Goal: Participate in discussion: Engage in conversation with other users on a specific topic

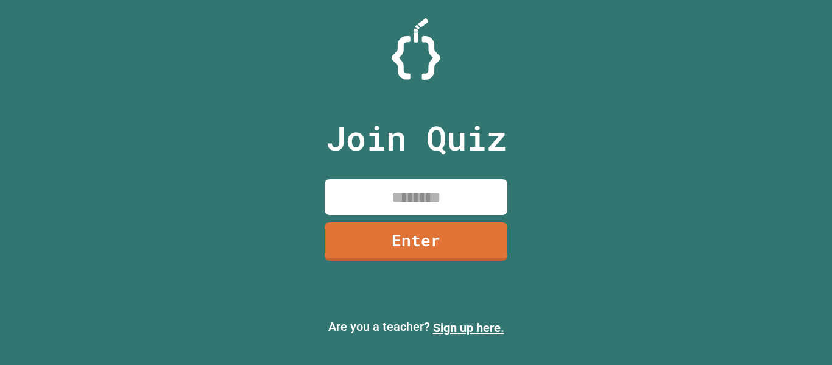
click at [357, 194] on input at bounding box center [416, 197] width 183 height 36
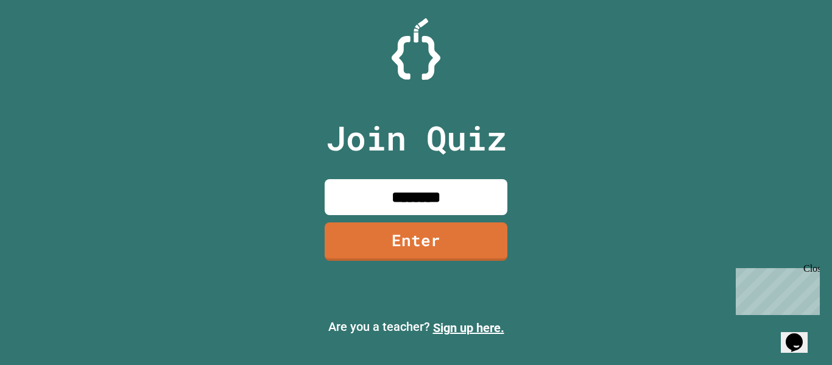
type input "********"
click at [421, 255] on link "Enter" at bounding box center [416, 241] width 183 height 38
click at [366, 190] on input at bounding box center [416, 197] width 183 height 36
type input "********"
click at [432, 282] on div "Join Quiz ******** Enter" at bounding box center [416, 182] width 205 height 304
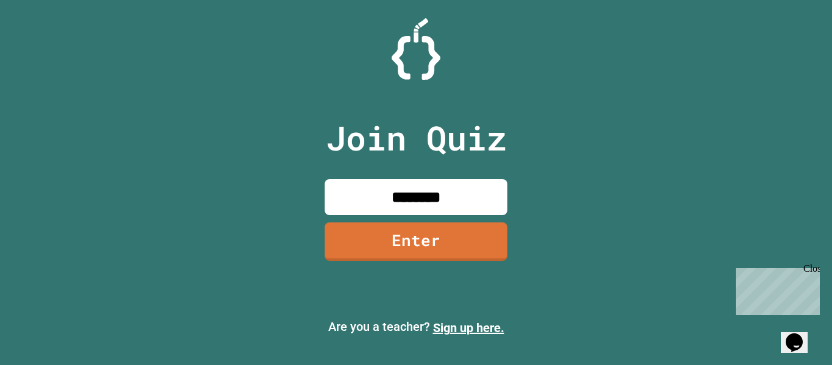
click at [435, 267] on div "Join Quiz ******** Enter" at bounding box center [416, 182] width 205 height 304
click at [460, 243] on link "Enter" at bounding box center [416, 241] width 183 height 38
click at [469, 335] on p "Are you a teacher? Sign up here." at bounding box center [416, 326] width 812 height 19
click at [468, 328] on link "Sign up here." at bounding box center [468, 327] width 71 height 15
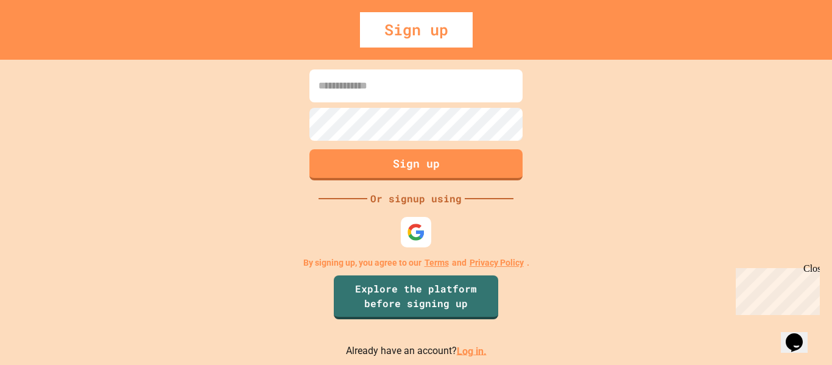
click at [357, 91] on input at bounding box center [415, 85] width 213 height 33
click at [434, 197] on div "Or signup using" at bounding box center [415, 198] width 97 height 15
click at [435, 88] on input at bounding box center [415, 85] width 213 height 33
type input "**********"
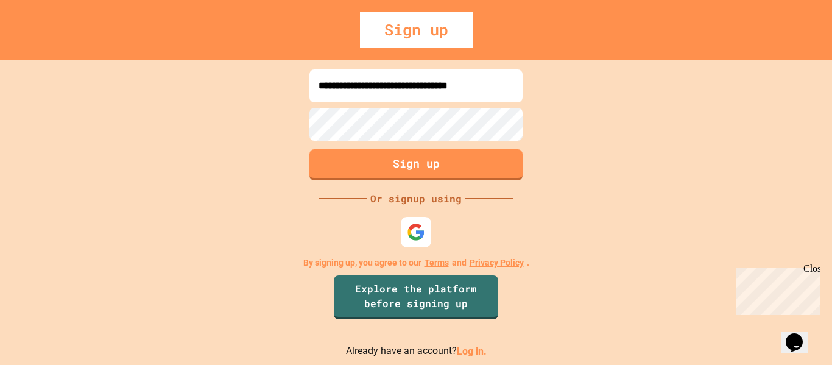
scroll to position [0, 0]
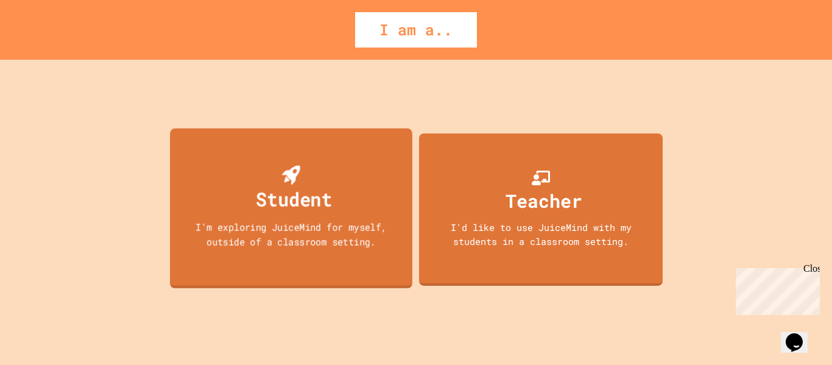
click at [401, 170] on div "Student I'm exploring JuiceMind for myself, outside of a classroom setting." at bounding box center [291, 208] width 242 height 160
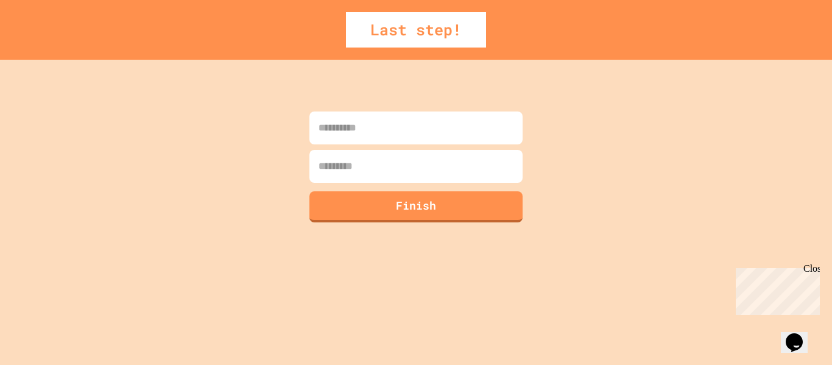
click at [381, 122] on input at bounding box center [415, 127] width 213 height 33
type input "******"
click at [376, 177] on input at bounding box center [415, 166] width 213 height 33
type input "****"
click at [399, 206] on button "Finish" at bounding box center [415, 206] width 213 height 31
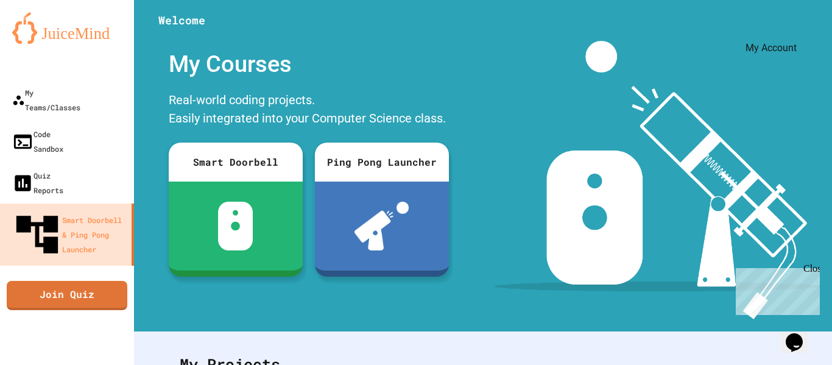
click at [798, 33] on icon "My Account" at bounding box center [804, 39] width 12 height 12
click at [458, 364] on div at bounding box center [416, 365] width 832 height 0
click at [47, 281] on link "Join Quiz" at bounding box center [67, 295] width 121 height 29
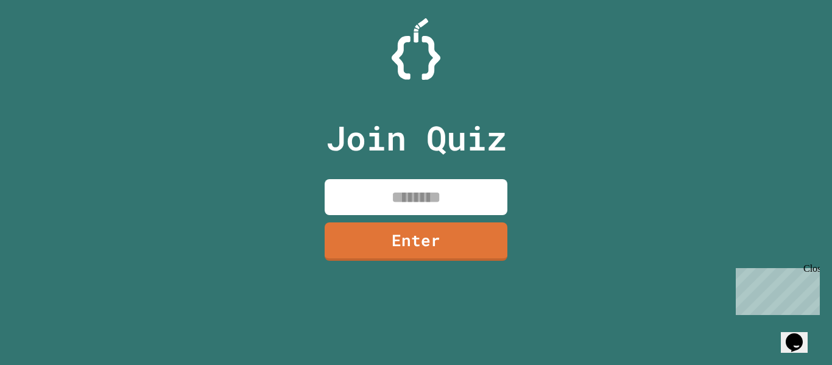
click at [449, 186] on input at bounding box center [416, 197] width 183 height 36
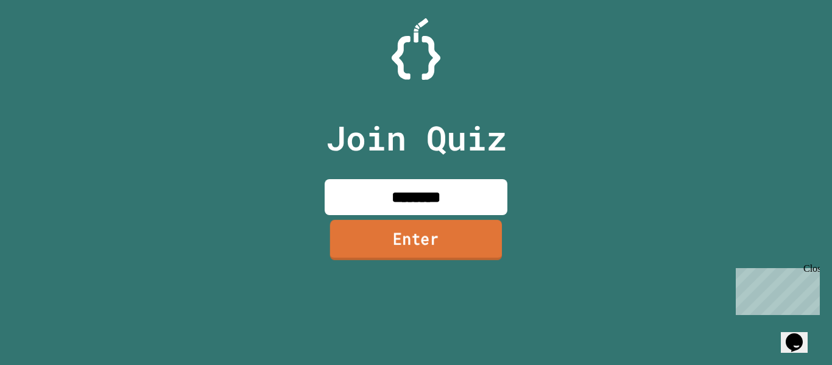
type input "********"
click at [413, 258] on link "Enter" at bounding box center [416, 240] width 183 height 40
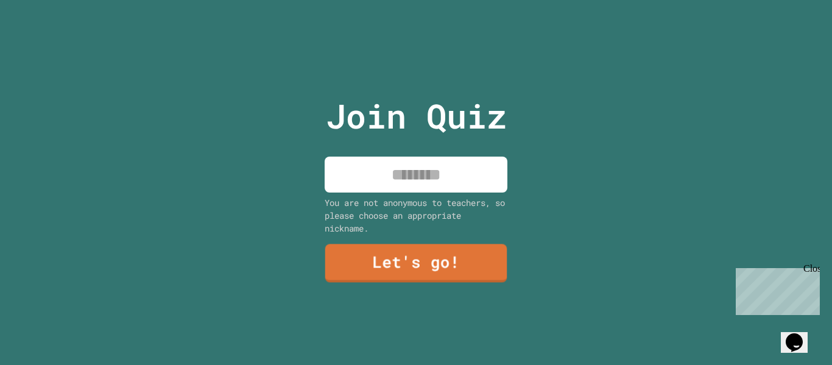
click at [401, 168] on input at bounding box center [416, 174] width 183 height 36
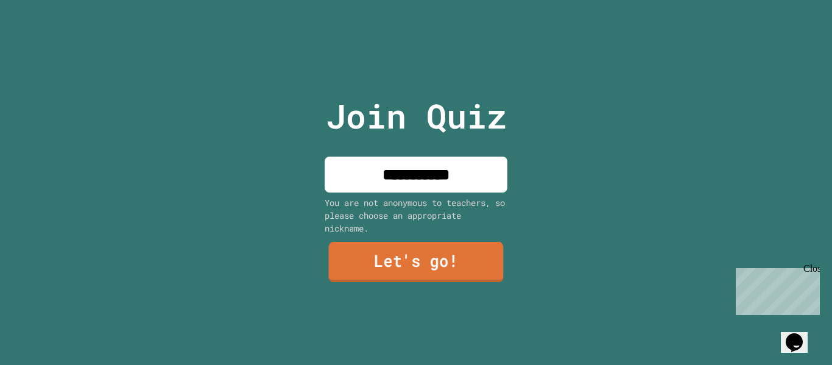
type input "**********"
click at [443, 261] on link "Let's go!" at bounding box center [415, 262] width 175 height 40
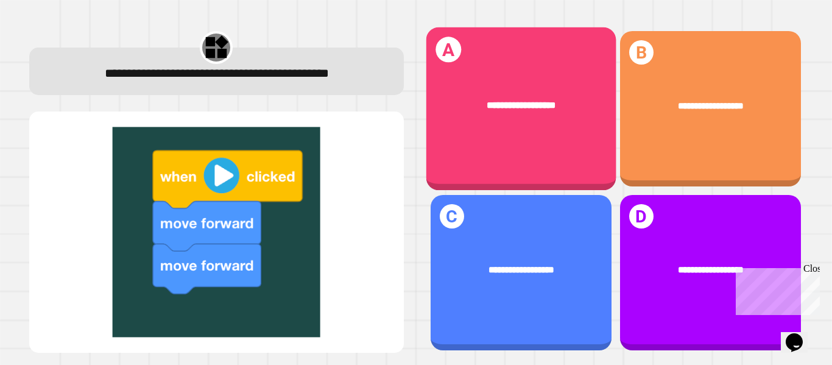
drag, startPoint x: 539, startPoint y: 131, endPoint x: 533, endPoint y: 128, distance: 6.8
click at [533, 128] on div "**********" at bounding box center [521, 108] width 190 height 163
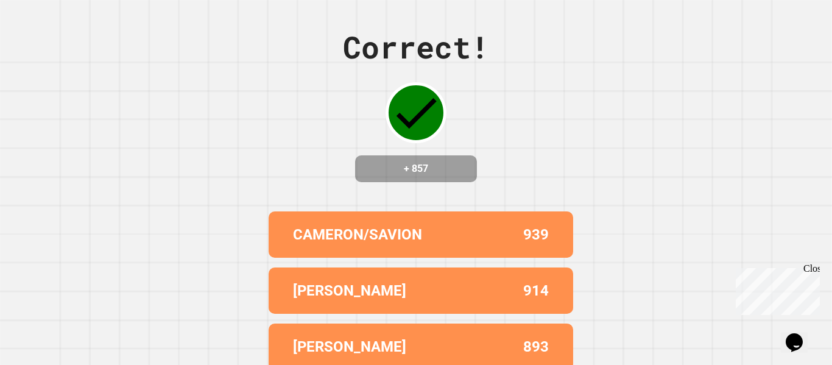
click at [792, 342] on icon "Opens Chat This icon Opens the chat window." at bounding box center [793, 341] width 19 height 19
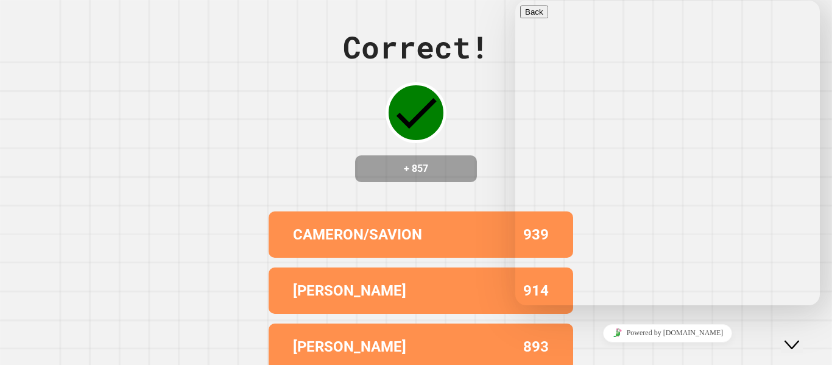
click at [228, 135] on div "Correct! + 857 [PERSON_NAME]/SAVION 939 [PERSON_NAME] 914 [PERSON_NAME],[PERSON…" at bounding box center [416, 182] width 832 height 365
click at [803, 337] on button "Close Chat This icon closes the chat window." at bounding box center [792, 345] width 22 height 16
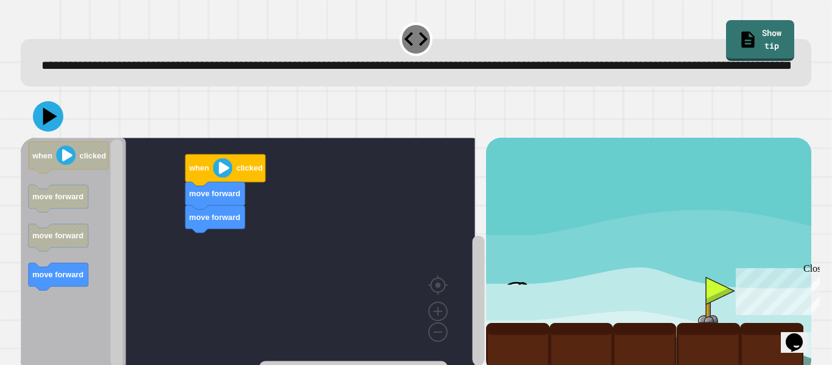
scroll to position [47, 0]
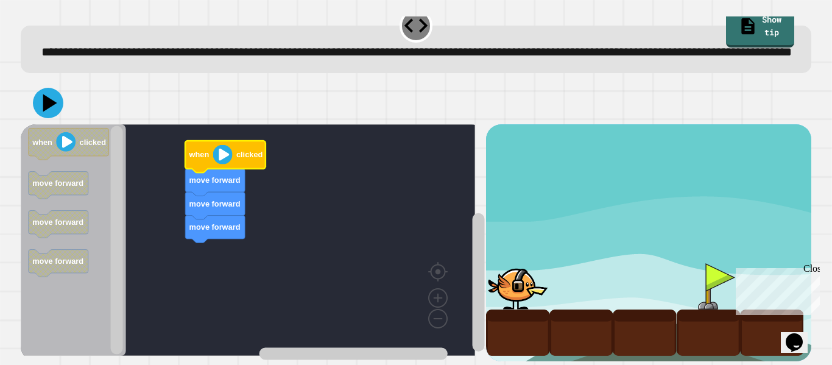
click at [216, 146] on image "Blockly Workspace" at bounding box center [222, 154] width 19 height 19
click at [491, 279] on div at bounding box center [517, 286] width 63 height 46
click at [515, 263] on div at bounding box center [517, 286] width 63 height 46
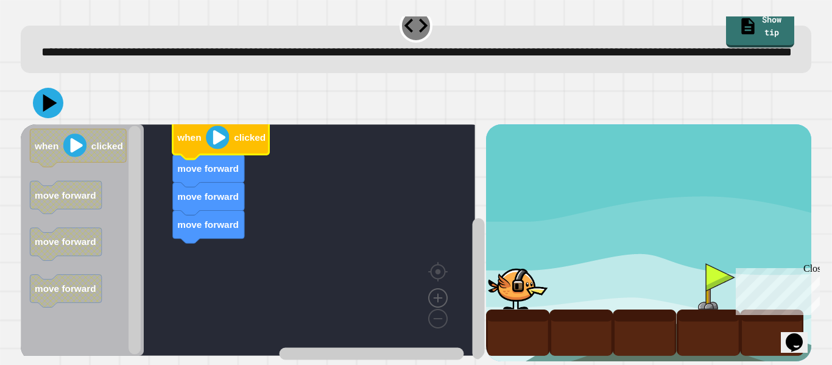
click at [442, 280] on image "Blockly Workspace" at bounding box center [438, 270] width 58 height 76
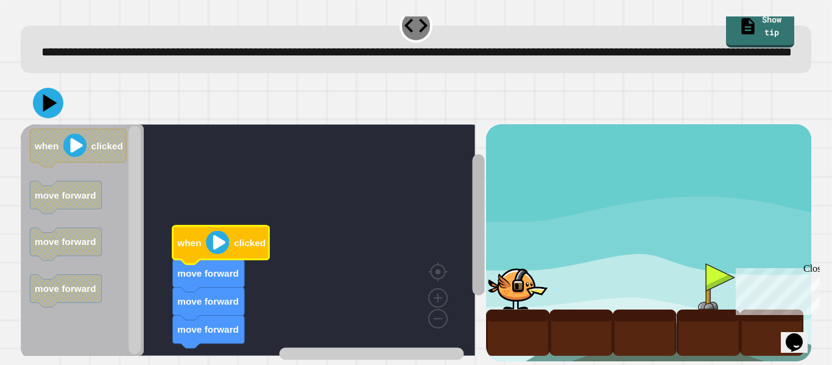
click at [458, 194] on div "when clicked move forward move forward move forward when clicked move forward m…" at bounding box center [253, 242] width 465 height 236
click at [704, 265] on div at bounding box center [707, 286] width 63 height 46
click at [223, 241] on image "Blockly Workspace" at bounding box center [217, 242] width 23 height 23
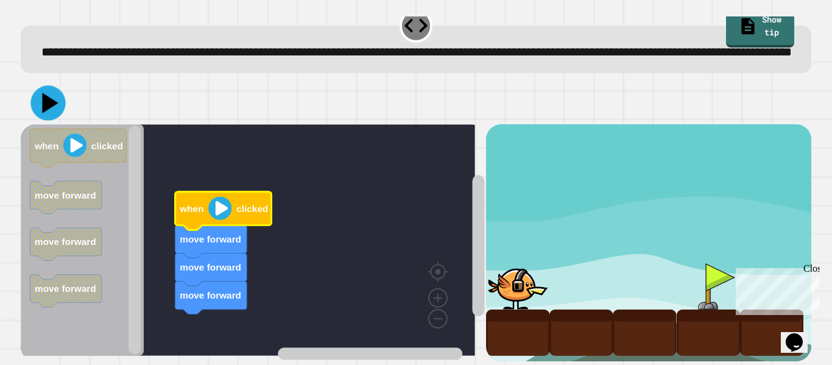
click at [55, 93] on icon at bounding box center [51, 103] width 16 height 20
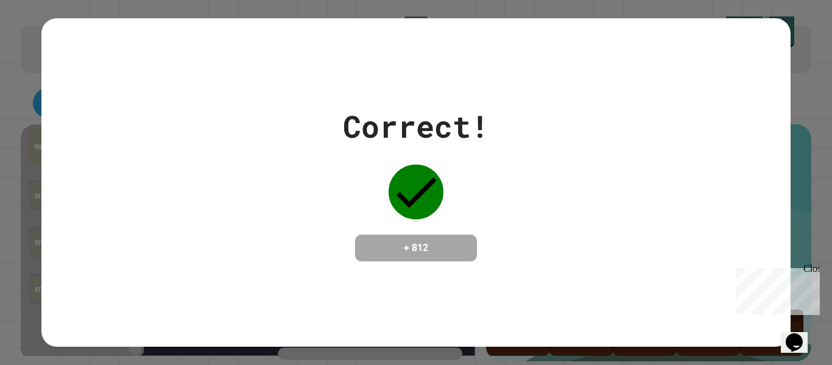
click at [793, 332] on icon "Opens Chat This icon Opens the chat window." at bounding box center [793, 341] width 19 height 19
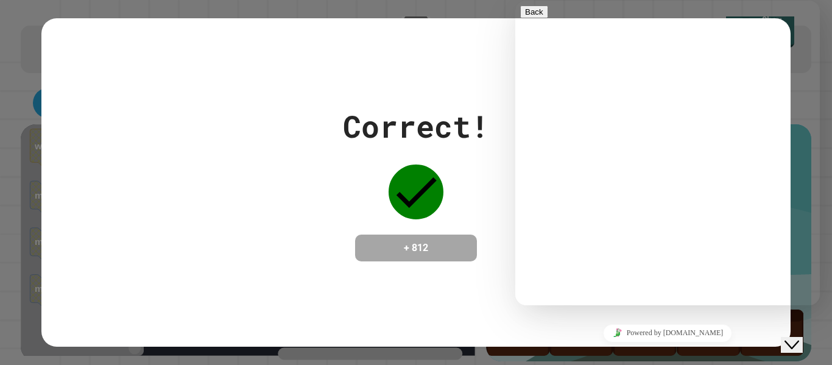
click at [515, 1] on div "Rate this chat Upload File Insert emoji" at bounding box center [515, 1] width 0 height 0
click at [515, 1] on textarea at bounding box center [515, 1] width 0 height 0
type textarea "**"
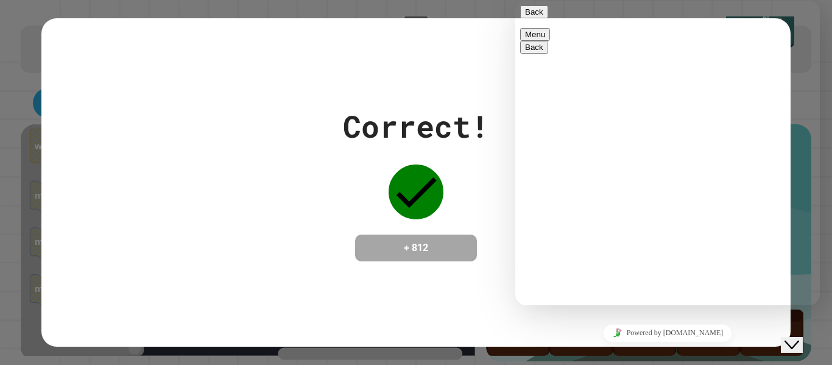
click at [366, 126] on div "Correct!" at bounding box center [416, 127] width 146 height 46
click at [527, 18] on button "Back" at bounding box center [534, 11] width 28 height 13
click at [427, 104] on div "Correct!" at bounding box center [416, 127] width 146 height 46
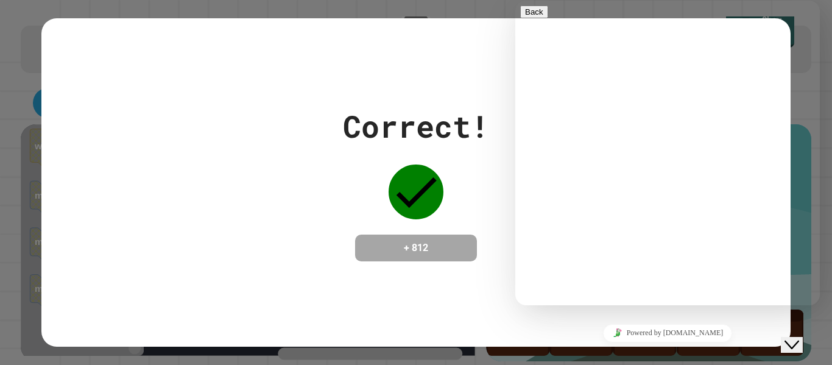
click at [793, 337] on icon "Close Chat This icon closes the chat window." at bounding box center [791, 344] width 15 height 15
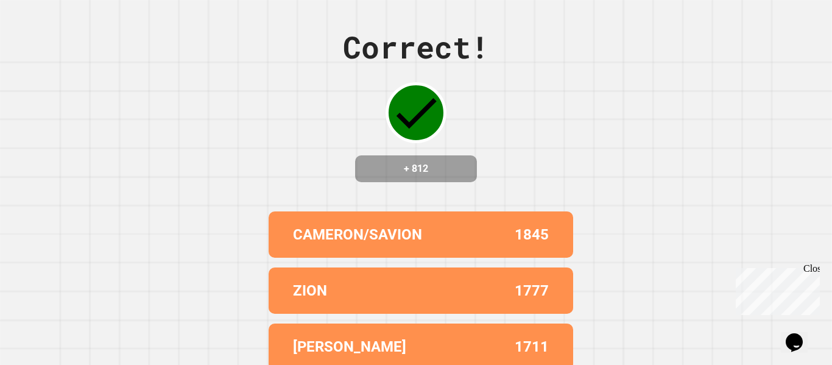
click at [814, 269] on div "Close" at bounding box center [810, 270] width 15 height 15
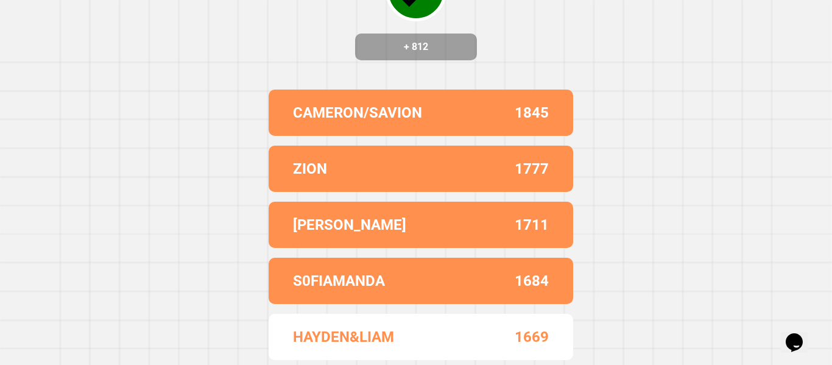
scroll to position [0, 0]
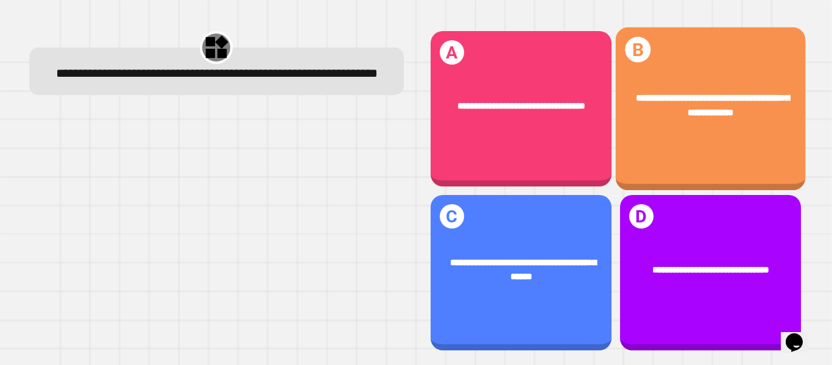
click at [646, 119] on div "**********" at bounding box center [710, 106] width 190 height 68
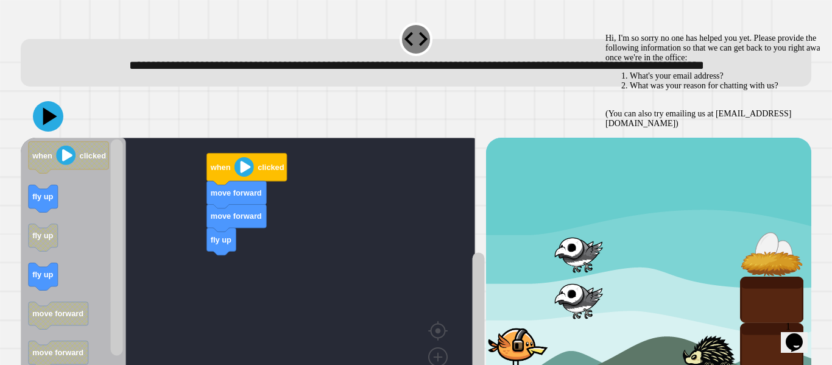
click at [798, 33] on div "Chat attention grabber" at bounding box center [714, 33] width 219 height 0
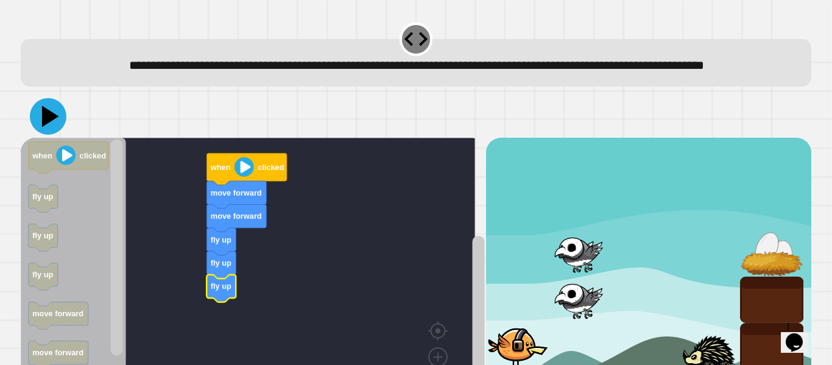
click at [48, 135] on icon at bounding box center [48, 116] width 37 height 37
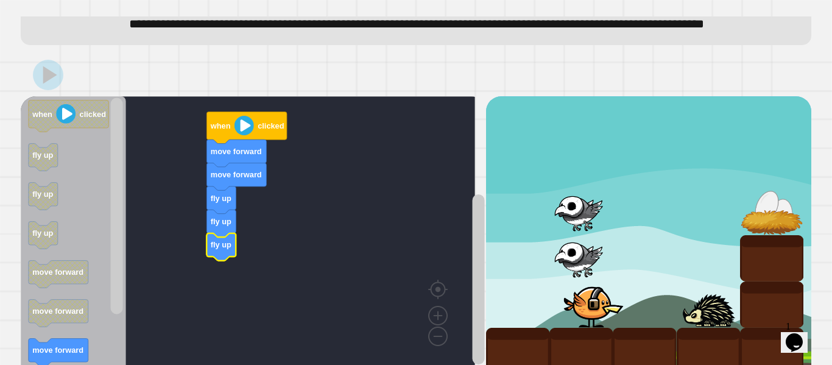
scroll to position [93, 0]
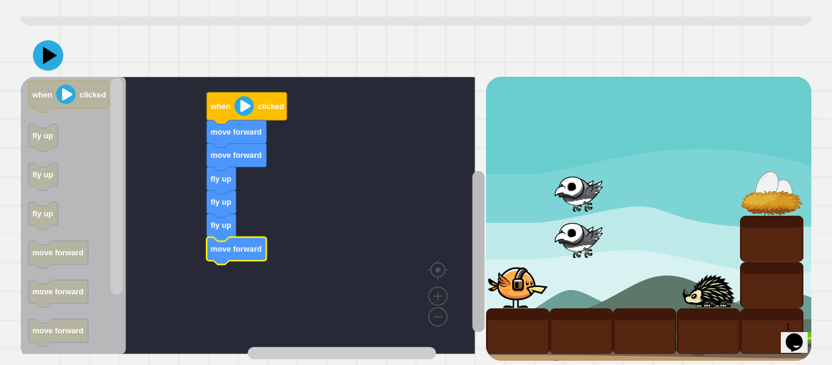
click at [472, 244] on rect "Blockly Workspace" at bounding box center [478, 251] width 12 height 161
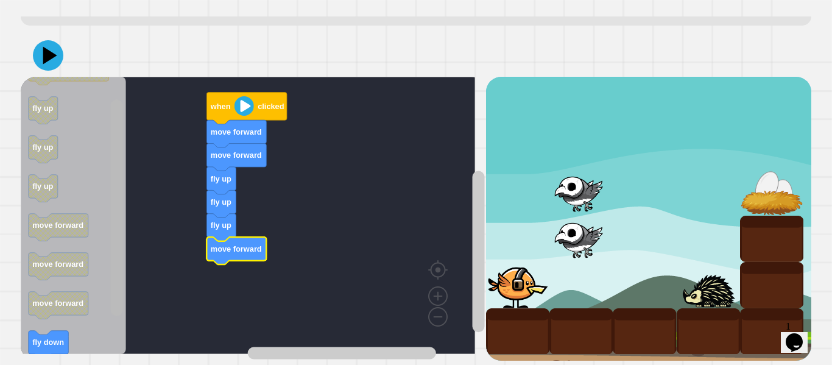
click at [121, 272] on rect "Blockly Workspace" at bounding box center [117, 208] width 12 height 216
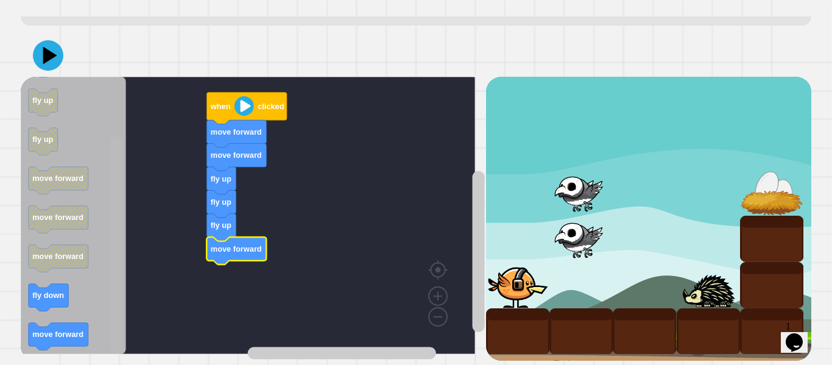
click at [124, 345] on div "fly up fly up fly up move forward move forward move forward when clicked when c…" at bounding box center [415, 197] width 798 height 335
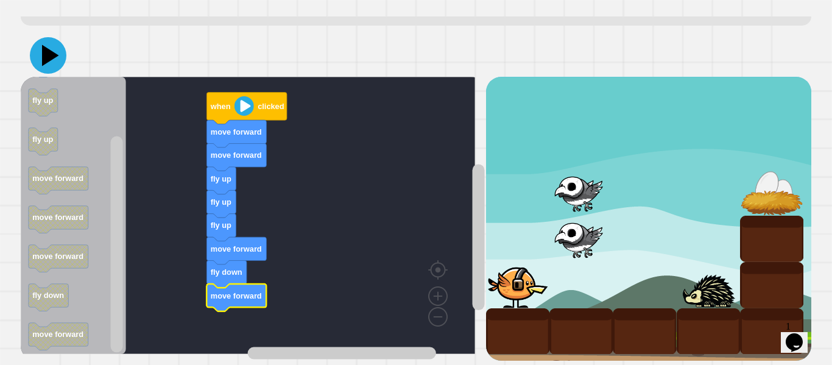
click at [55, 49] on icon at bounding box center [48, 55] width 37 height 37
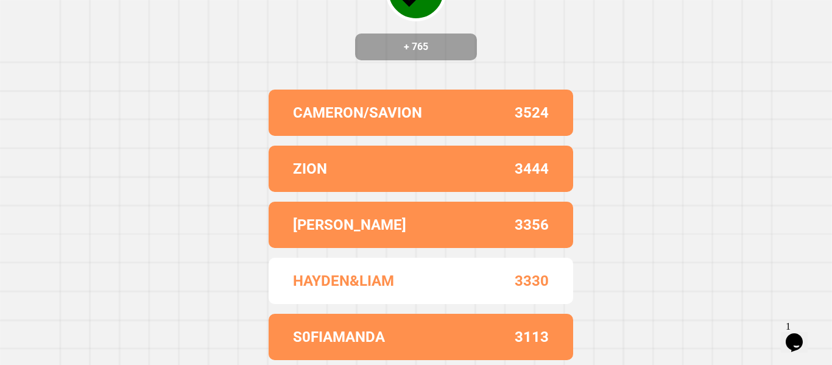
scroll to position [0, 0]
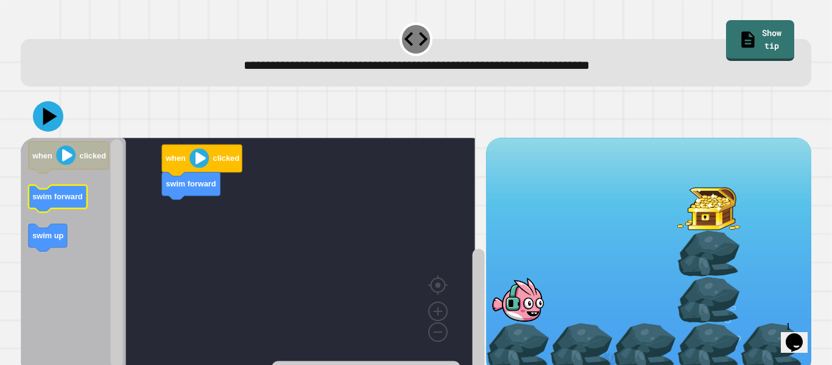
click at [67, 194] on text "swim forward" at bounding box center [57, 196] width 51 height 9
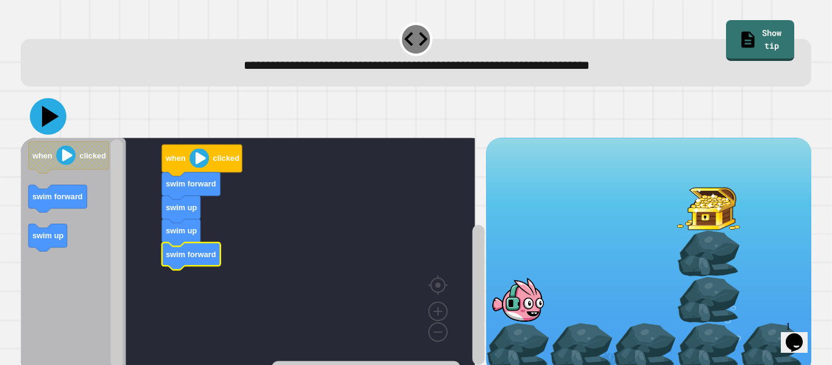
click at [52, 125] on icon at bounding box center [48, 116] width 37 height 37
click at [45, 113] on icon at bounding box center [50, 116] width 17 height 21
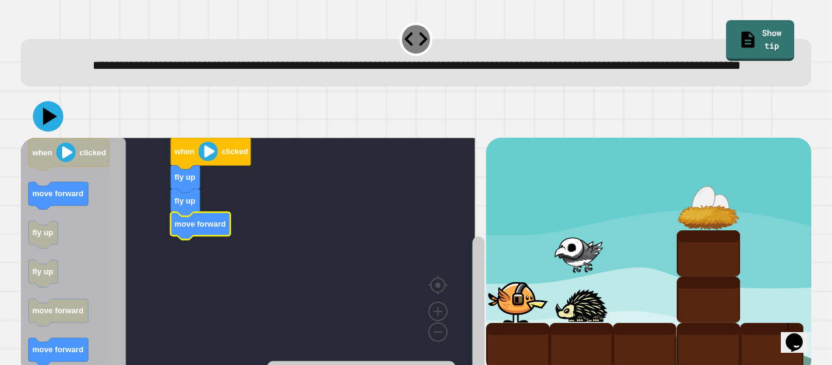
click at [117, 283] on rect "Blockly Workspace" at bounding box center [117, 254] width 12 height 225
click at [54, 132] on icon at bounding box center [48, 116] width 32 height 32
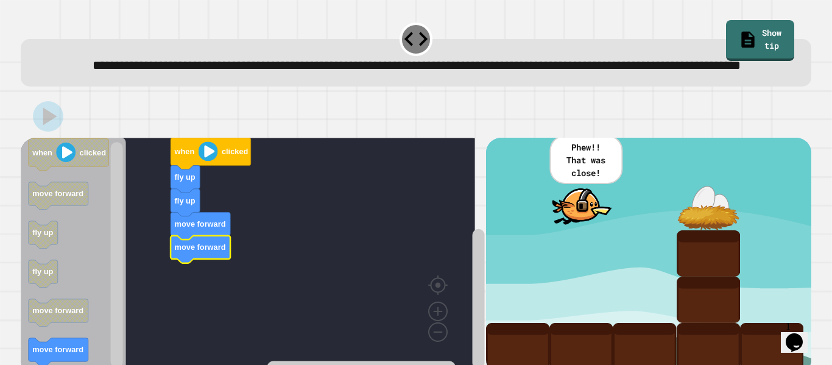
click at [21, 118] on div at bounding box center [416, 116] width 790 height 43
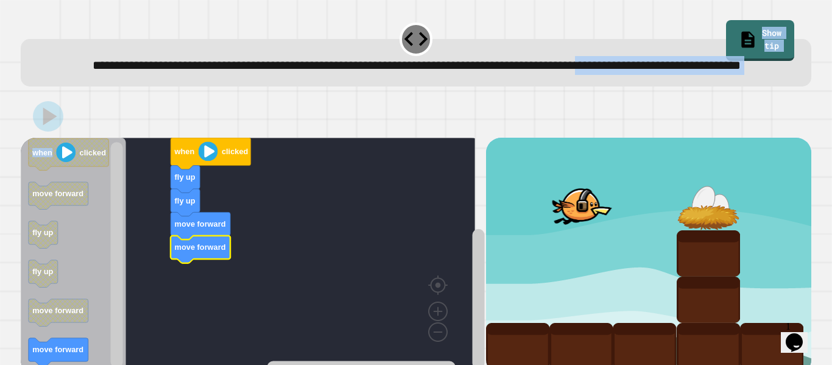
drag, startPoint x: 21, startPoint y: 118, endPoint x: 12, endPoint y: 106, distance: 15.2
click at [12, 106] on div "**********" at bounding box center [416, 182] width 832 height 365
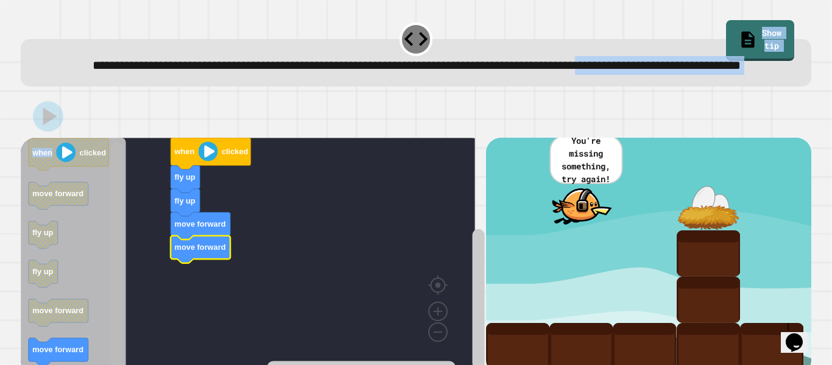
click at [116, 170] on rect "Blockly Workspace" at bounding box center [117, 254] width 12 height 225
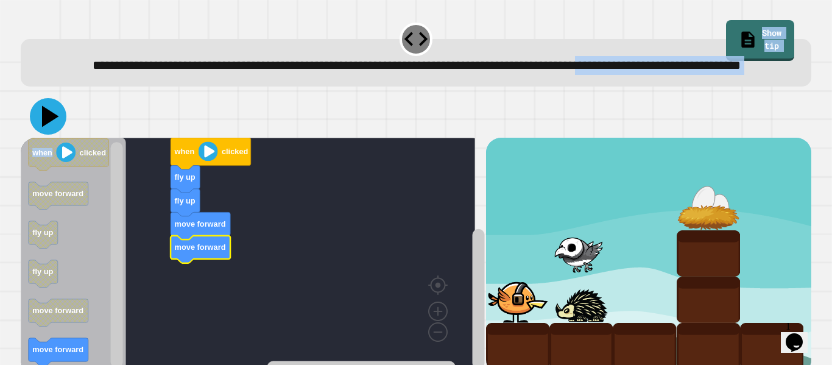
click at [43, 128] on icon at bounding box center [48, 116] width 37 height 37
click at [124, 304] on g "Blockly Workspace" at bounding box center [116, 253] width 15 height 228
click at [155, 211] on rect "Blockly Workspace" at bounding box center [248, 253] width 454 height 231
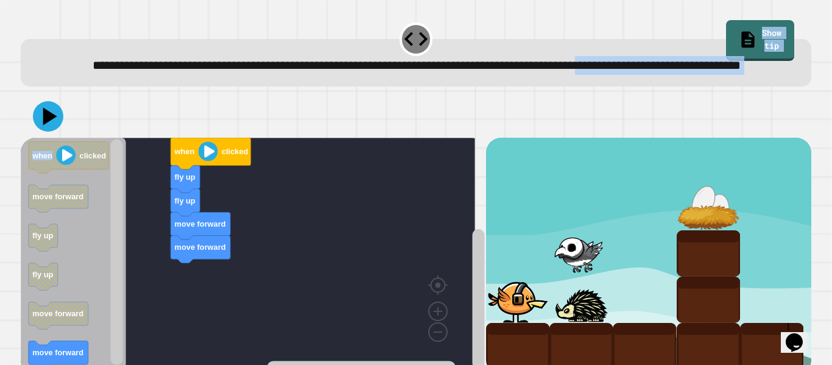
click at [195, 261] on div "when clicked fly up fly up move forward move forward when clicked move forward …" at bounding box center [253, 256] width 465 height 236
click at [125, 223] on icon "Blockly Workspace" at bounding box center [73, 253] width 105 height 231
click at [124, 298] on g "Blockly Workspace" at bounding box center [116, 253] width 15 height 228
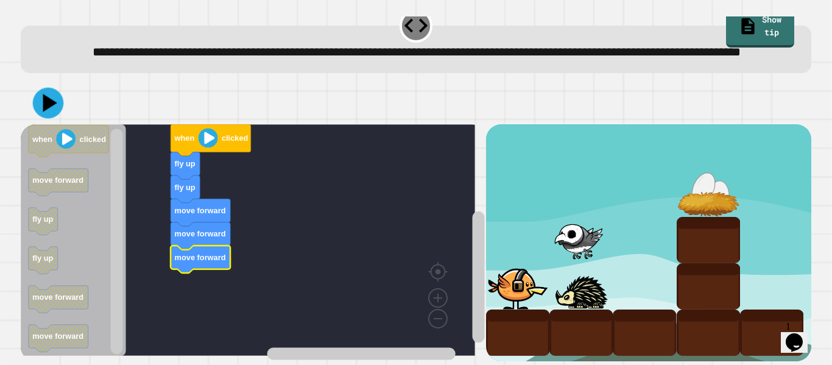
click at [53, 94] on icon at bounding box center [50, 103] width 14 height 18
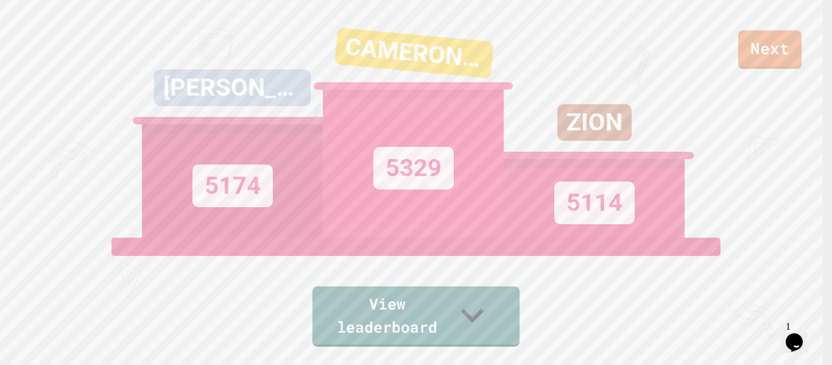
click at [490, 316] on icon at bounding box center [472, 315] width 46 height 46
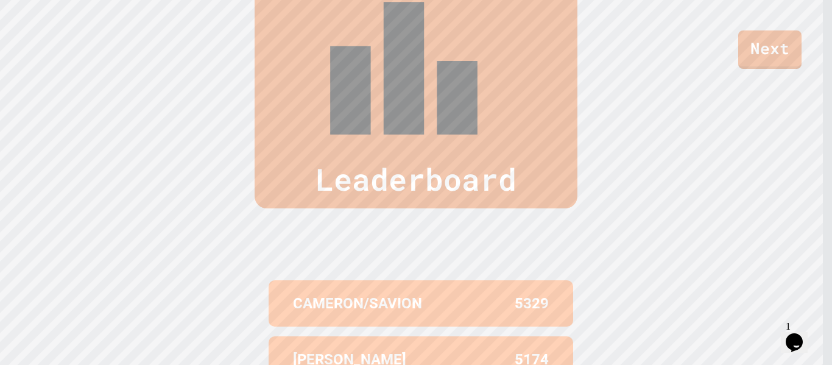
scroll to position [454, 0]
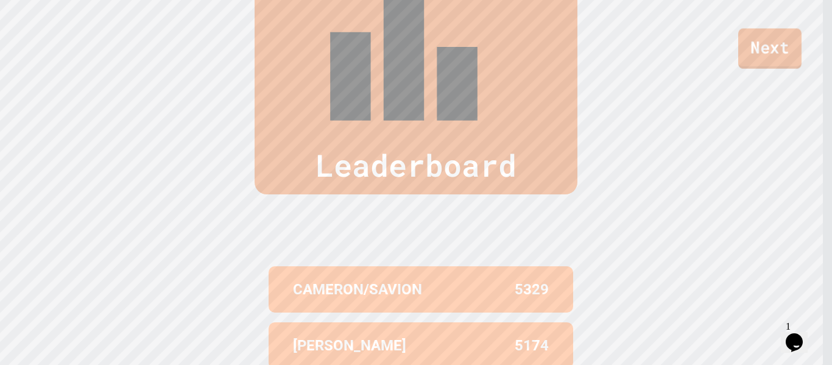
click at [773, 55] on link "Next" at bounding box center [769, 49] width 63 height 40
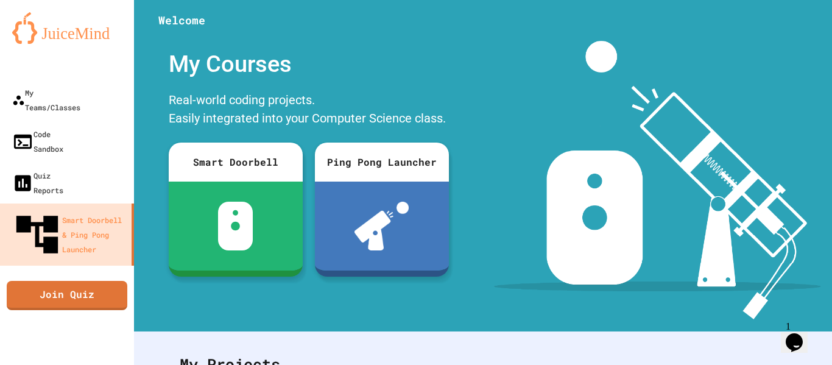
click at [68, 281] on link "Join Quiz" at bounding box center [67, 295] width 121 height 29
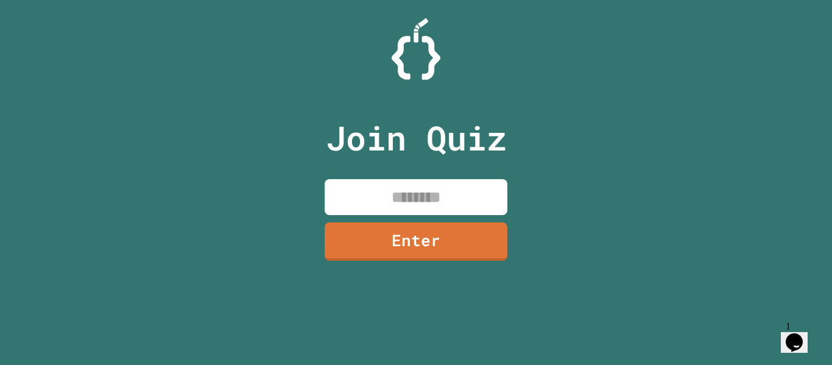
click at [444, 185] on input at bounding box center [416, 197] width 183 height 36
type input "********"
click at [440, 239] on link "Enter" at bounding box center [416, 241] width 183 height 38
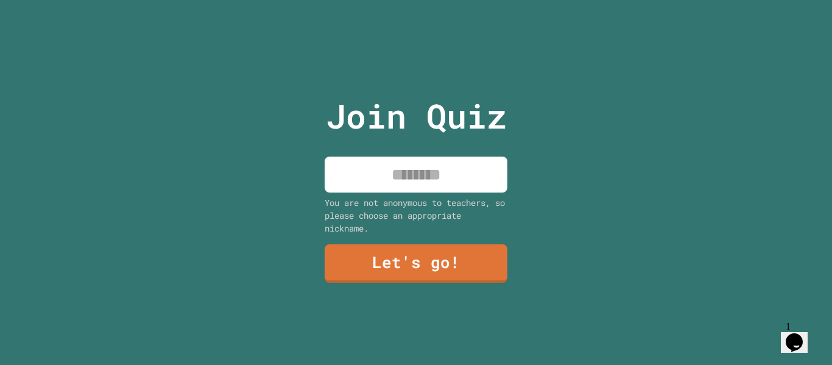
click at [443, 171] on input at bounding box center [416, 174] width 183 height 36
type input "**********"
click at [440, 252] on link "Let's go!" at bounding box center [416, 263] width 183 height 38
click at [416, 0] on div at bounding box center [416, 0] width 0 height 0
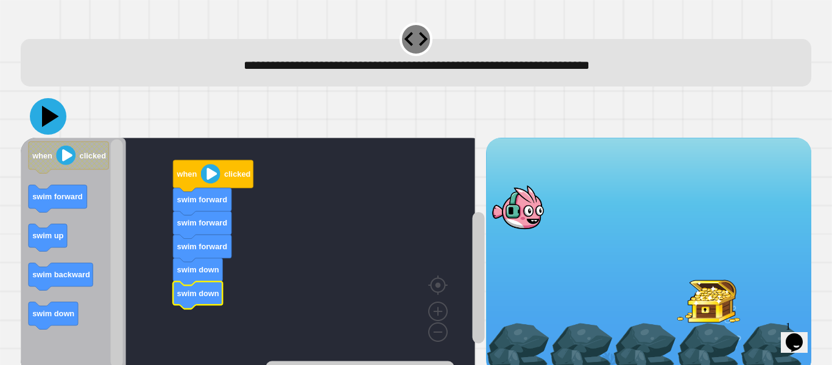
click at [35, 118] on icon at bounding box center [48, 116] width 37 height 37
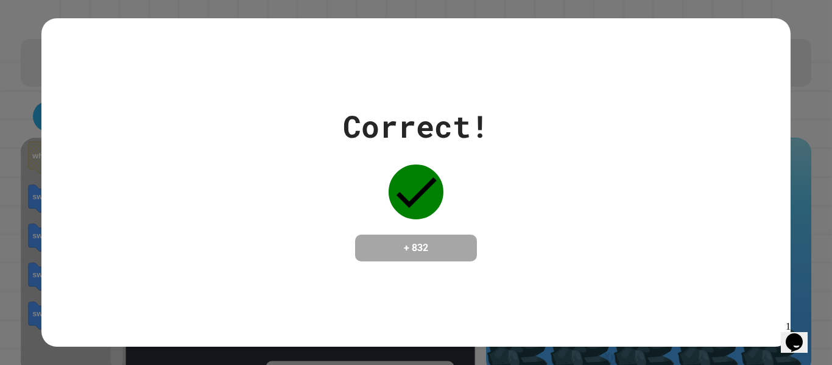
click at [794, 337] on icon "Chat widget" at bounding box center [793, 342] width 17 height 18
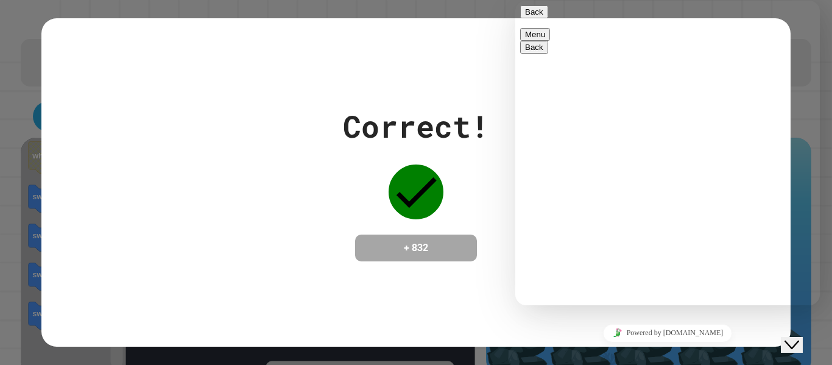
click at [515, 1] on div "** Rate this chat Upload File Insert emoji" at bounding box center [515, 1] width 0 height 0
click at [515, 1] on textarea "**" at bounding box center [515, 1] width 0 height 0
type textarea "**********"
click at [799, 337] on div "Close Chat This icon closes the chat window." at bounding box center [791, 344] width 15 height 15
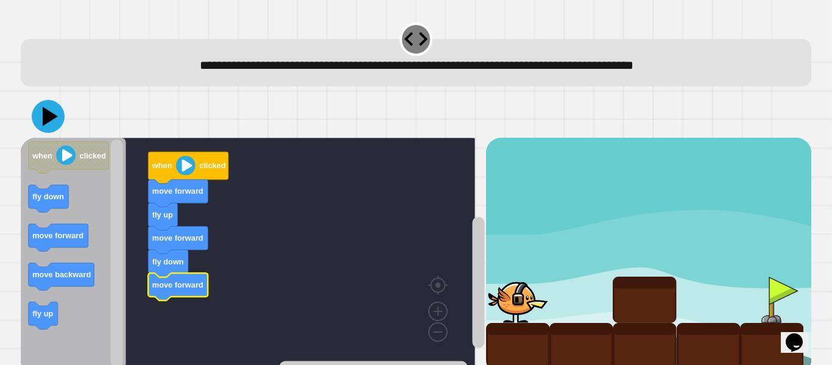
click at [54, 118] on icon at bounding box center [50, 116] width 15 height 19
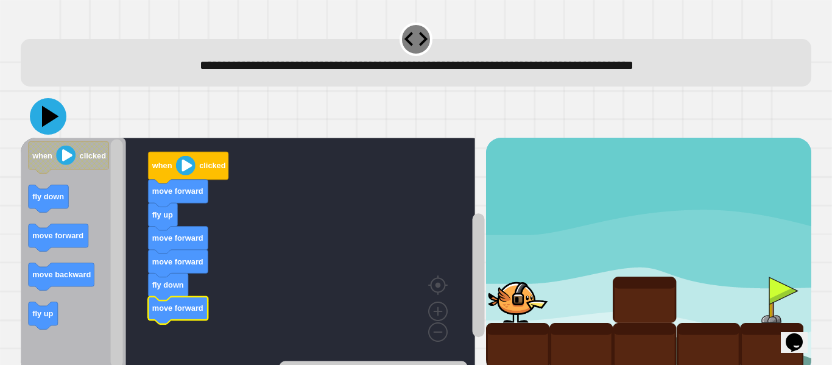
click at [47, 107] on icon at bounding box center [48, 116] width 37 height 37
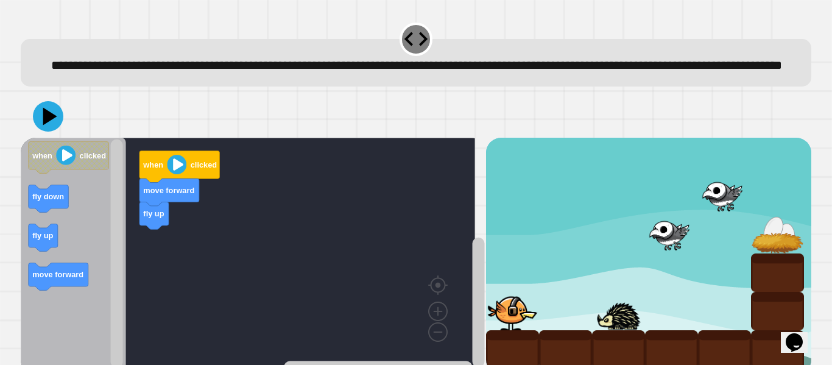
click at [807, 167] on div "**********" at bounding box center [416, 182] width 832 height 365
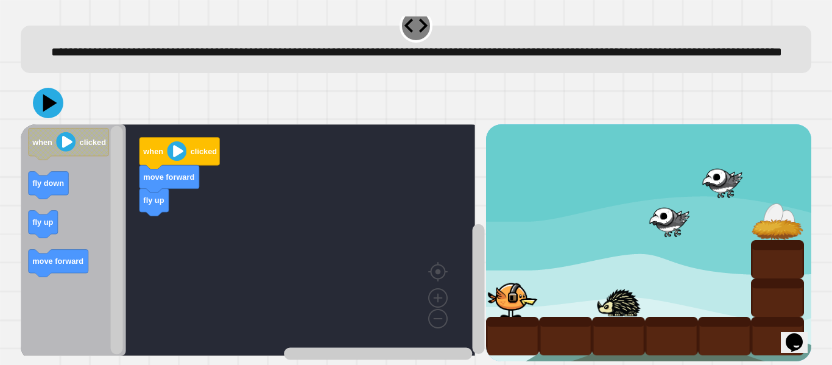
scroll to position [37, 0]
click at [42, 236] on icon "Blockly Workspace" at bounding box center [73, 239] width 105 height 231
click at [141, 281] on div "fly up fly up fly up fly up move forward when clicked when clicked fly down fly…" at bounding box center [253, 242] width 465 height 236
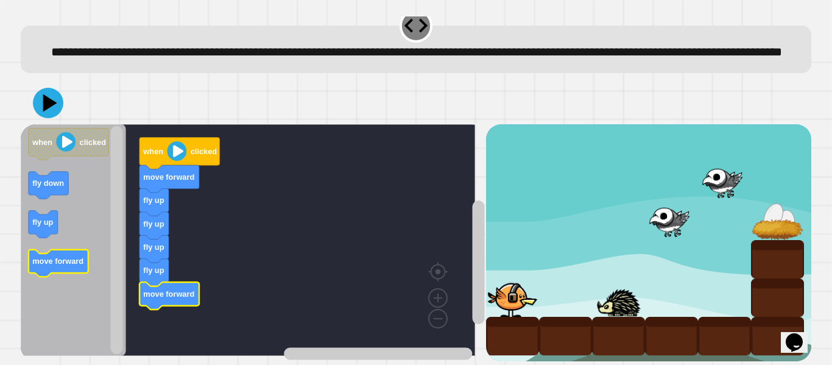
click at [65, 265] on icon "Blockly Workspace" at bounding box center [59, 263] width 60 height 27
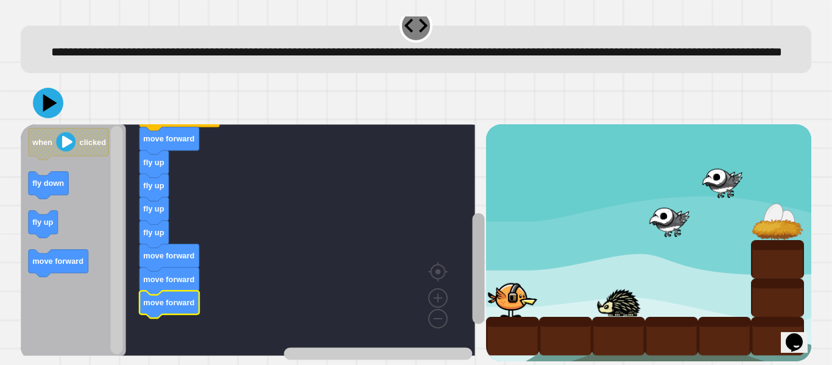
click at [472, 234] on rect "Blockly Workspace" at bounding box center [478, 268] width 12 height 111
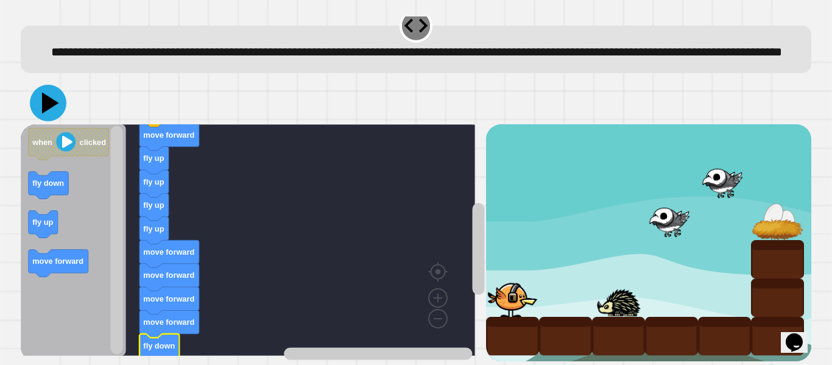
click at [41, 93] on icon at bounding box center [48, 103] width 37 height 37
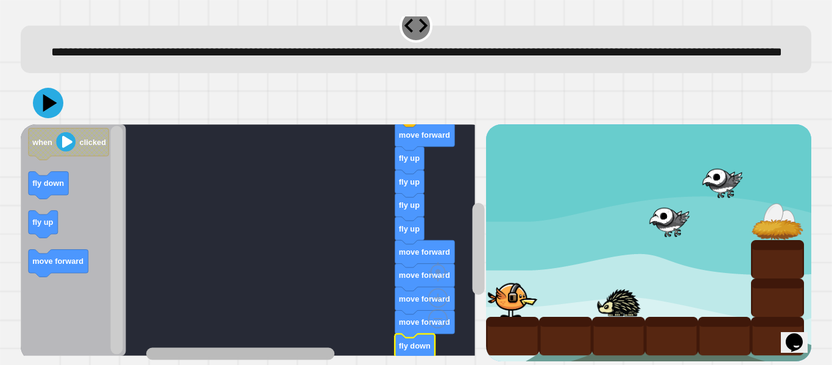
click at [167, 346] on g "Blockly Workspace" at bounding box center [312, 353] width 333 height 15
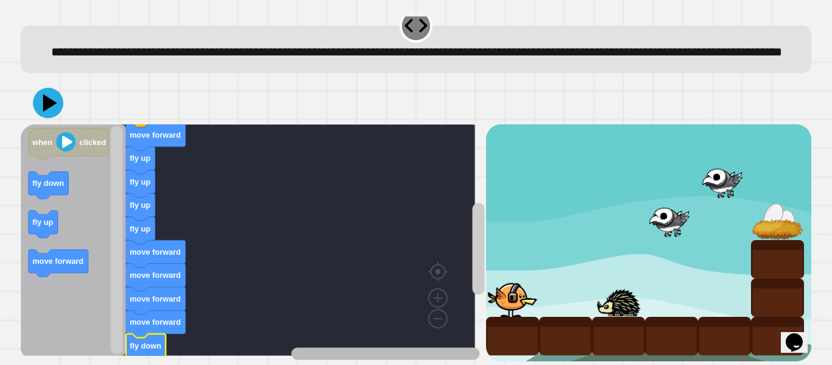
click at [406, 346] on g "Blockly Workspace" at bounding box center [312, 353] width 333 height 15
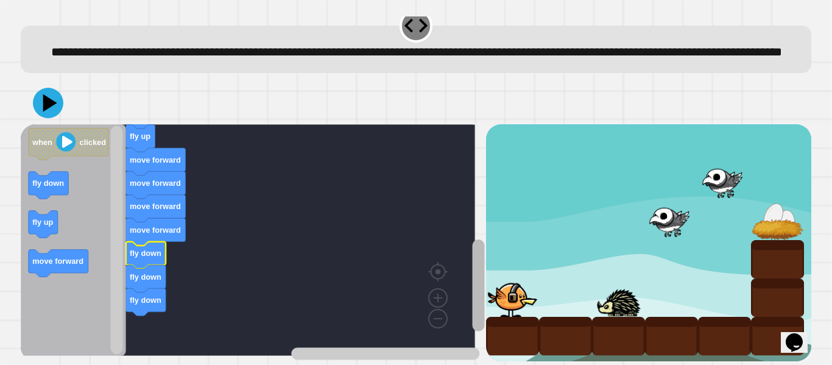
click at [465, 340] on div "fly up fly up fly up fly up move forward move forward move forward move forward…" at bounding box center [253, 242] width 465 height 236
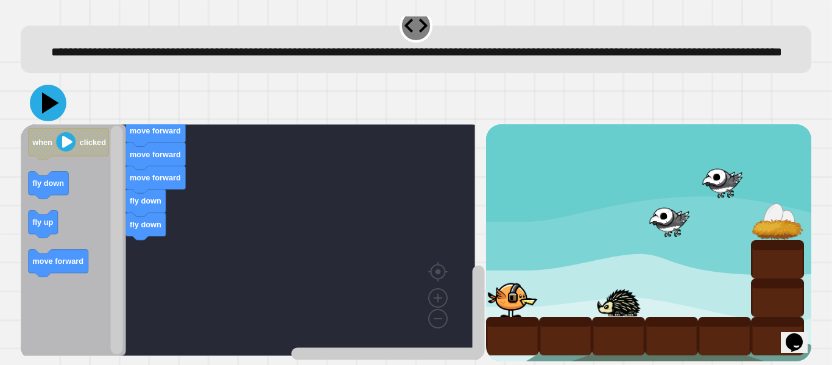
click at [44, 99] on icon at bounding box center [50, 103] width 17 height 21
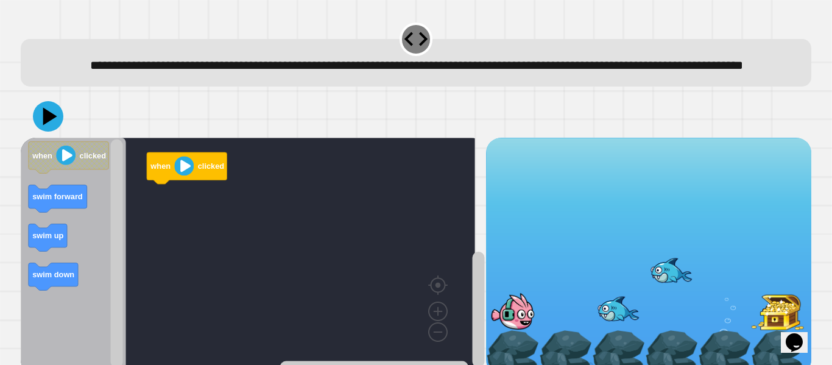
scroll to position [47, 0]
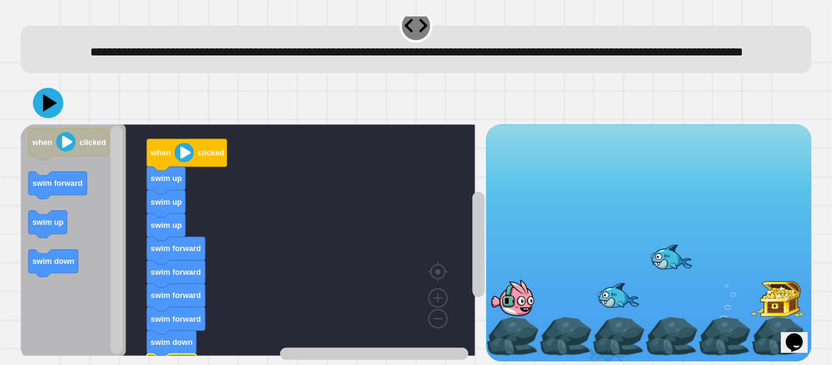
click at [44, 96] on icon at bounding box center [48, 103] width 30 height 30
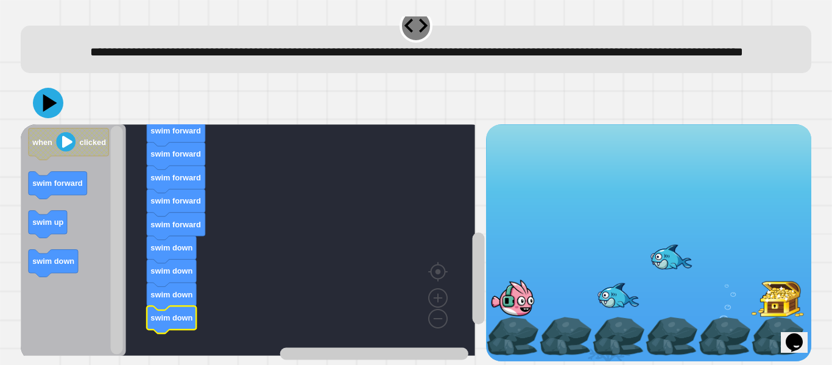
click at [58, 96] on icon at bounding box center [48, 103] width 30 height 30
click at [46, 93] on icon at bounding box center [50, 103] width 17 height 21
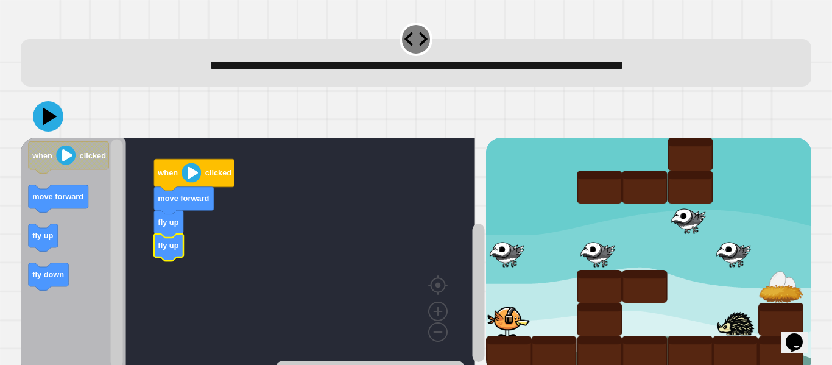
click at [519, 322] on div at bounding box center [509, 319] width 46 height 33
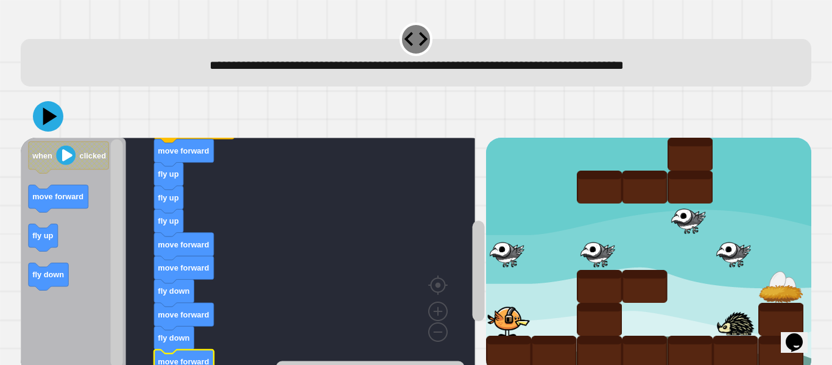
click at [37, 104] on div at bounding box center [416, 116] width 790 height 43
click at [51, 110] on icon at bounding box center [48, 116] width 30 height 30
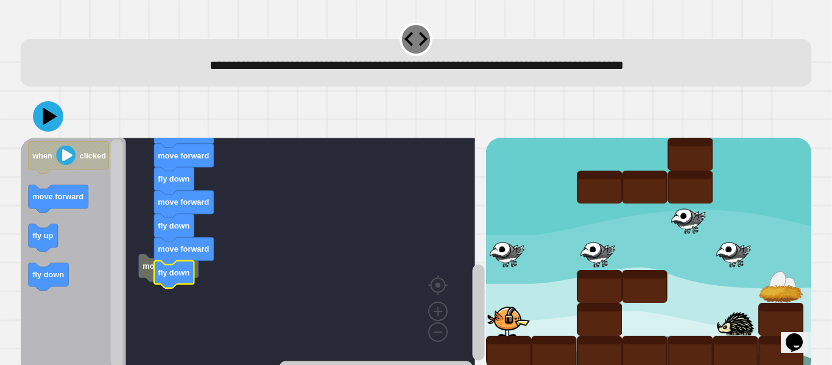
click at [53, 104] on button at bounding box center [48, 116] width 30 height 30
click at [48, 125] on icon at bounding box center [48, 116] width 30 height 30
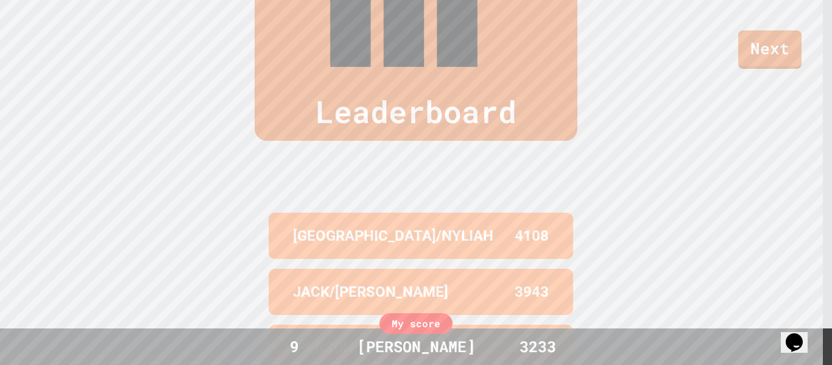
scroll to position [507, 0]
